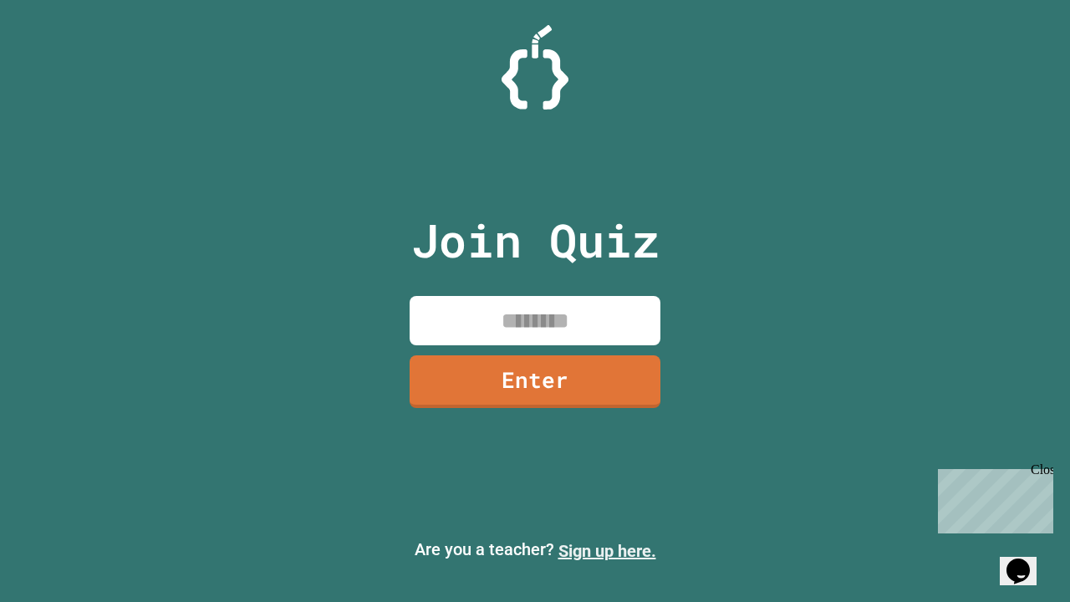
click at [607, 551] on link "Sign up here." at bounding box center [608, 551] width 98 height 20
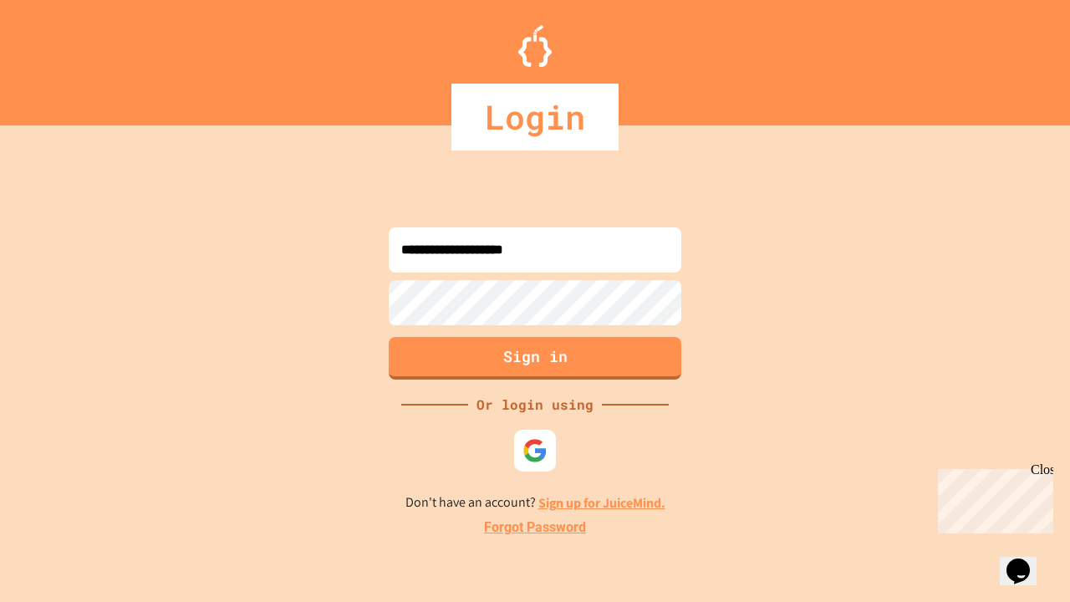
type input "**********"
